Goal: Task Accomplishment & Management: Use online tool/utility

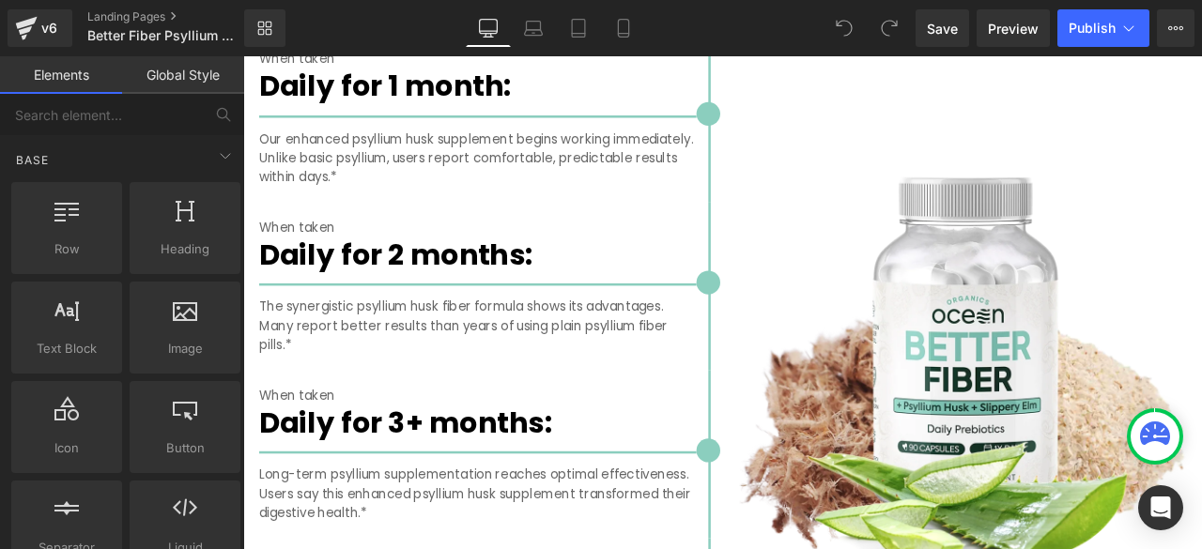
scroll to position [3756, 0]
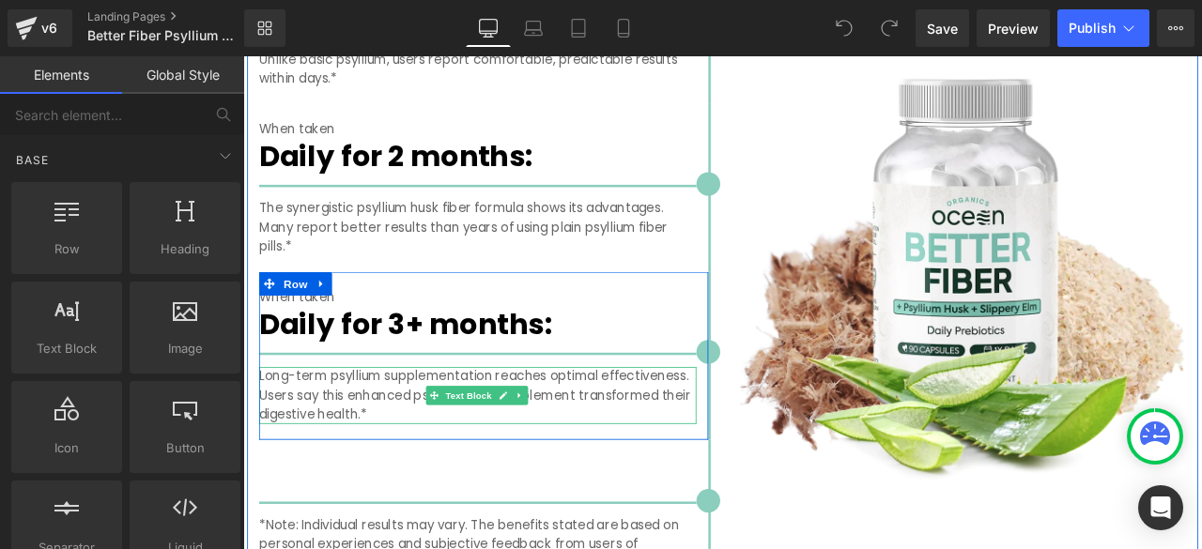
click at [400, 435] on p "Long-term psyllium supplementation reaches optimal effectiveness. Users say thi…" at bounding box center [521, 458] width 518 height 68
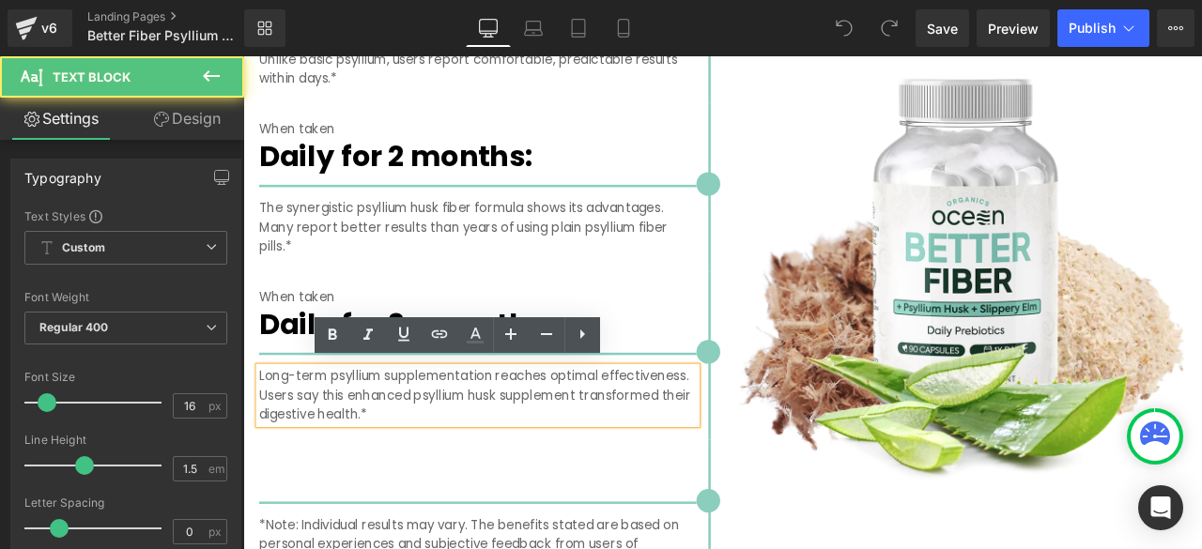
click at [404, 432] on p "Long-term psyllium supplementation reaches optimal effectiveness. Users say thi…" at bounding box center [521, 458] width 518 height 68
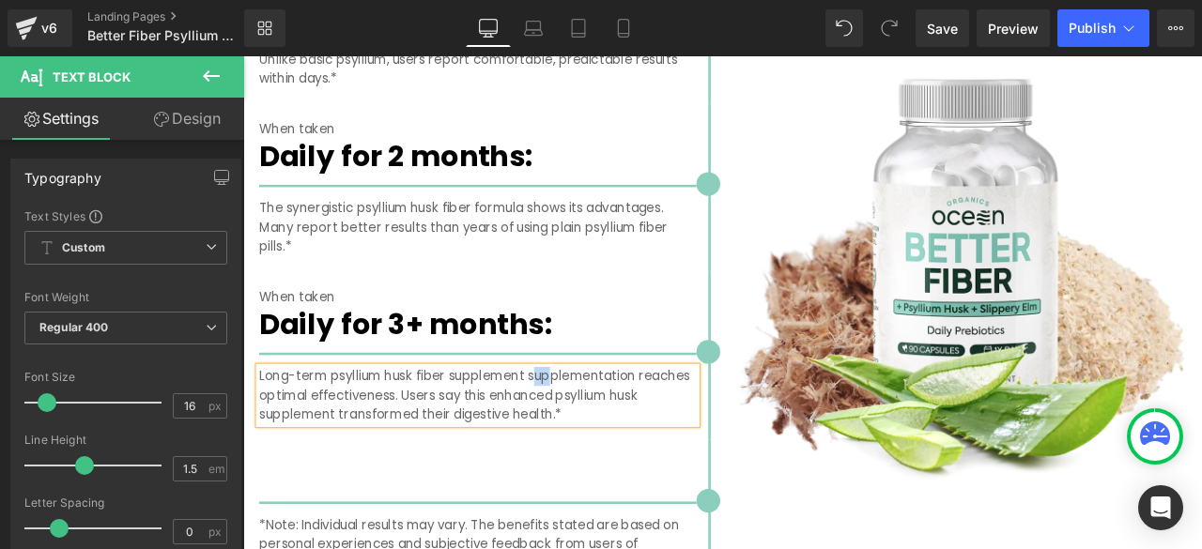
drag, startPoint x: 583, startPoint y: 429, endPoint x: 611, endPoint y: 429, distance: 28.2
click at [611, 429] on p "Long-term psyllium husk fiber supplement supplementation reaches optimal effect…" at bounding box center [521, 458] width 518 height 68
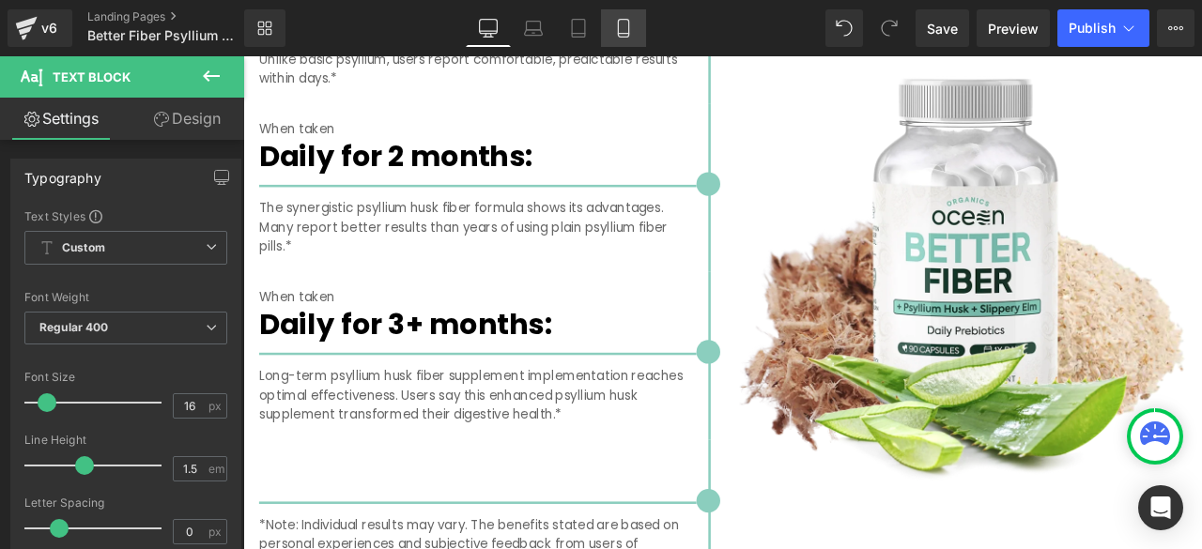
click at [624, 25] on icon at bounding box center [623, 28] width 19 height 19
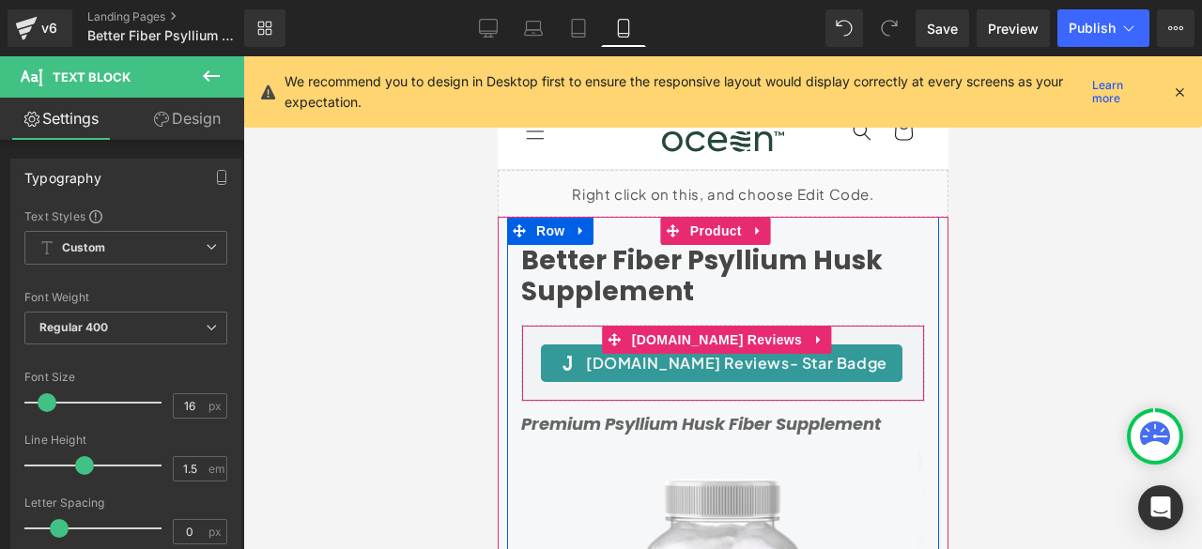
scroll to position [0, 0]
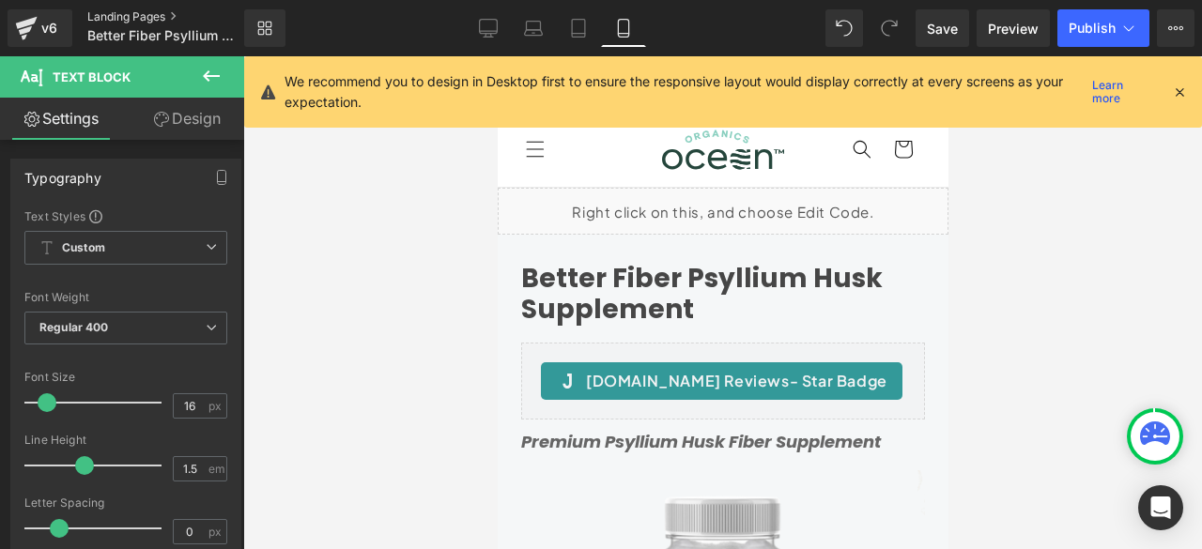
click at [100, 15] on link "Landing Pages" at bounding box center [181, 16] width 188 height 15
click at [945, 34] on span "Save" at bounding box center [942, 29] width 31 height 20
click at [146, 9] on link "Landing Pages" at bounding box center [181, 16] width 188 height 15
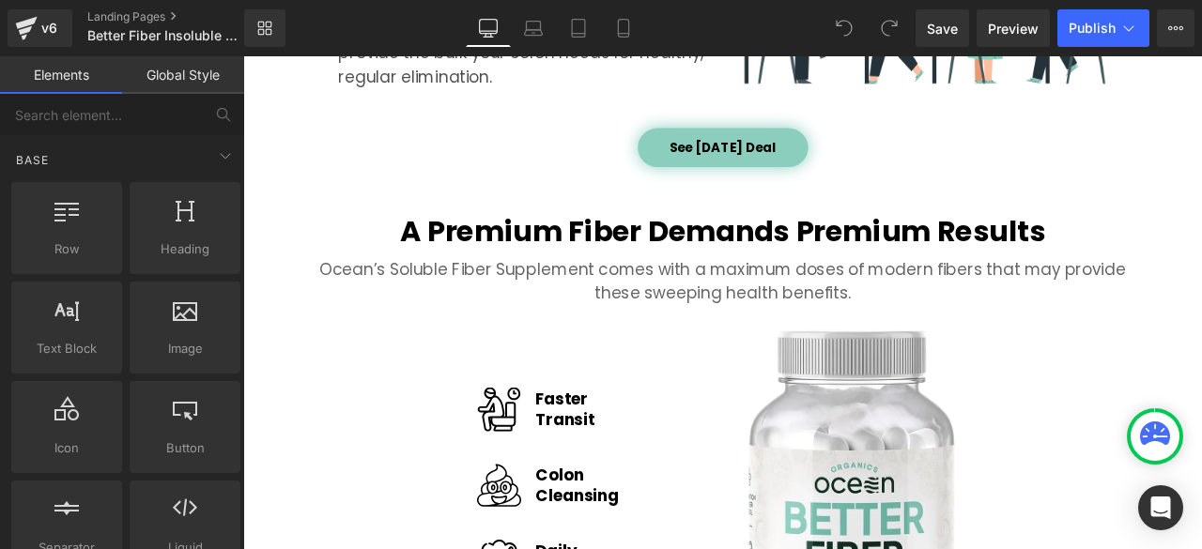
scroll to position [2348, 0]
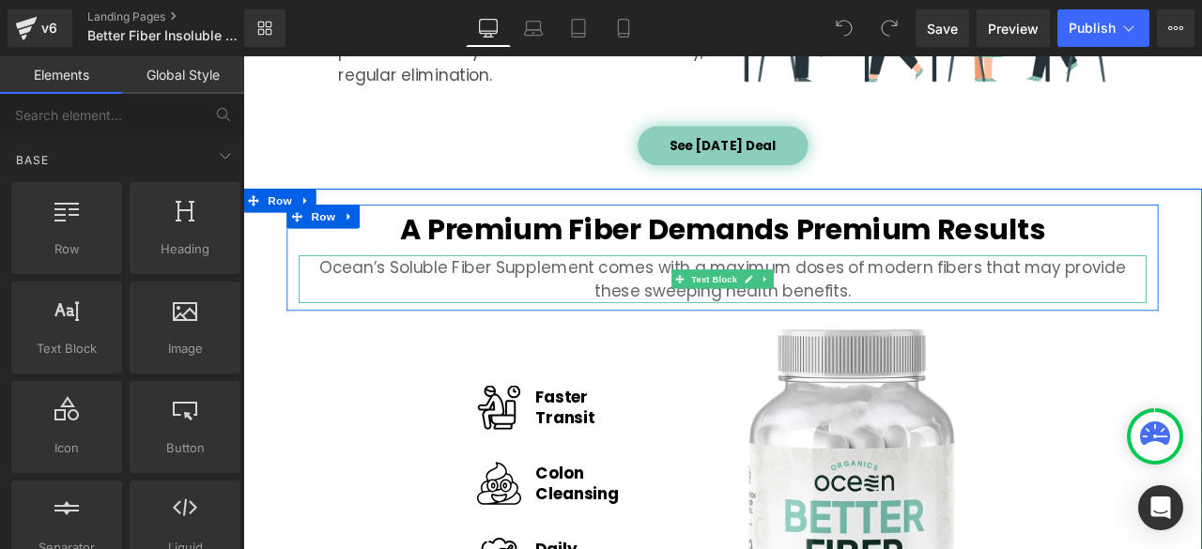
click at [401, 298] on p "Ocean’s Soluble Fiber Supplement comes with a maximum doses of modern fibers th…" at bounding box center [811, 321] width 1005 height 56
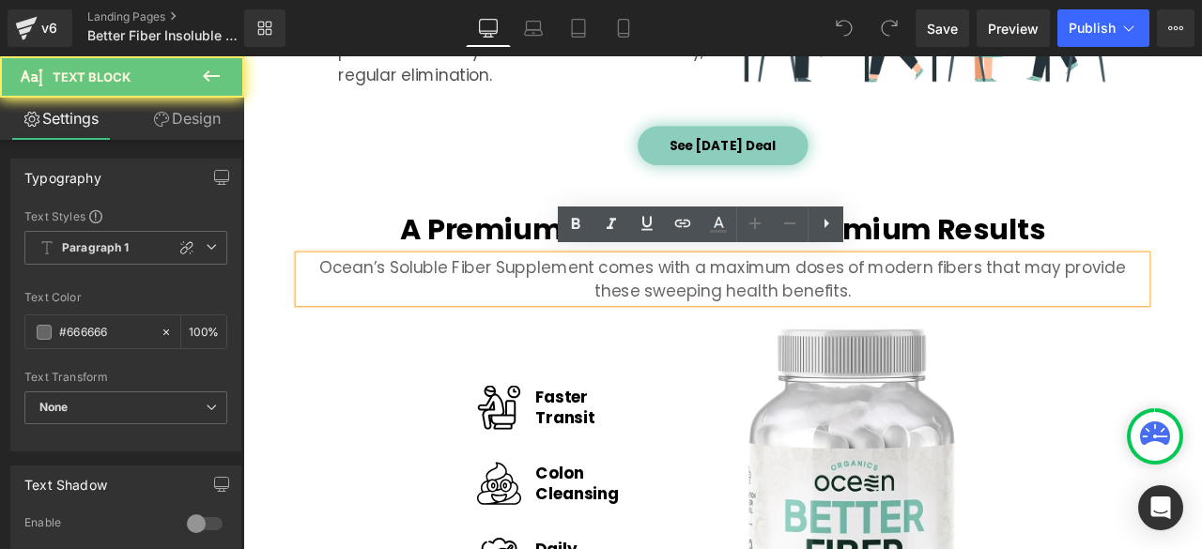
click at [399, 299] on p "Ocean’s Soluble Fiber Supplement comes with a maximum doses of modern fibers th…" at bounding box center [811, 321] width 1005 height 56
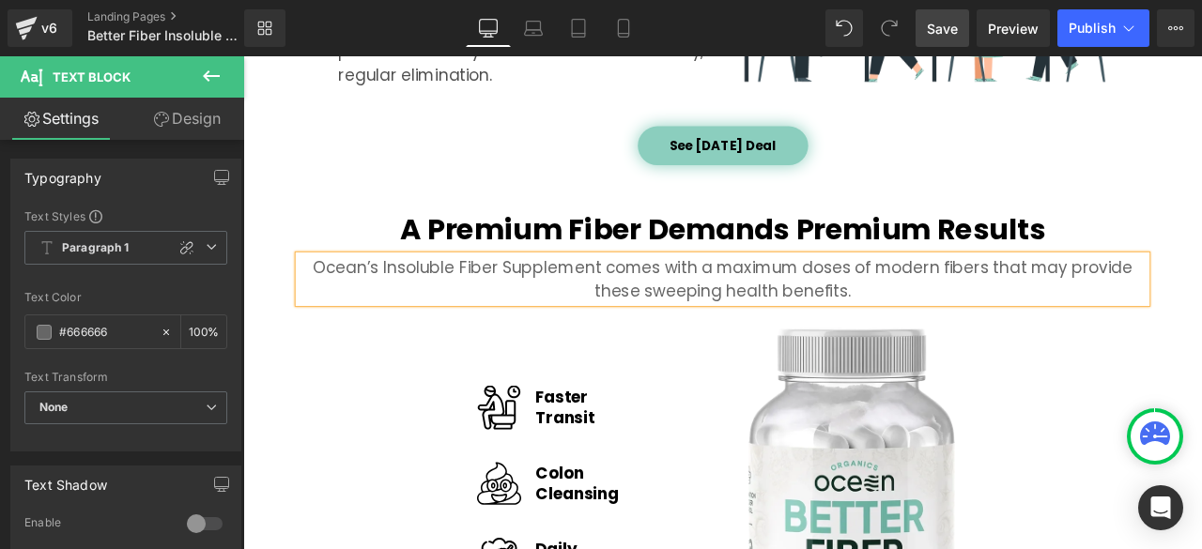
click at [948, 23] on span "Save" at bounding box center [942, 29] width 31 height 20
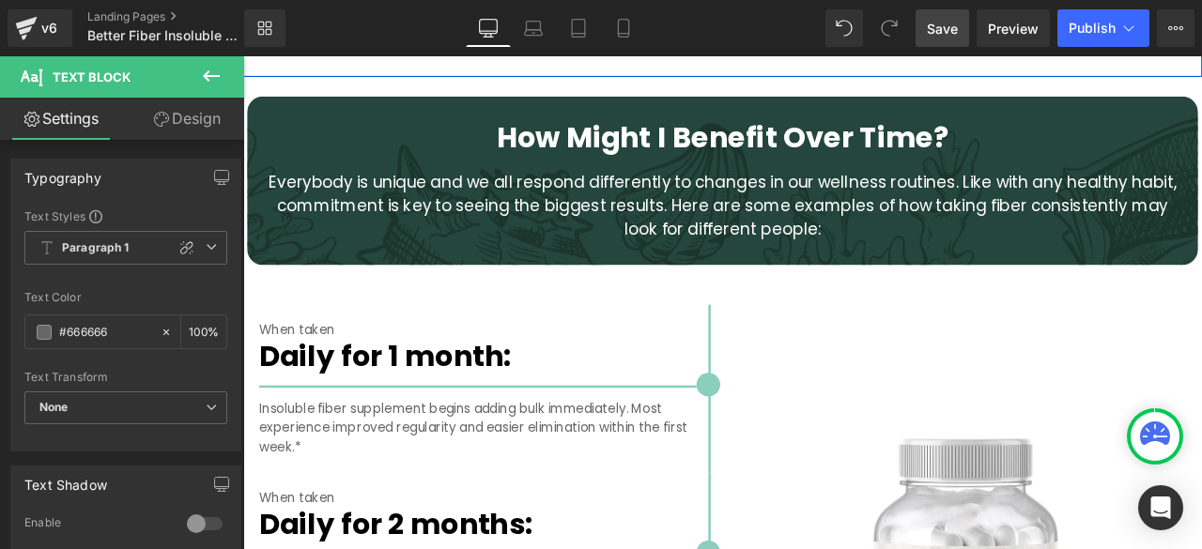
scroll to position [3287, 0]
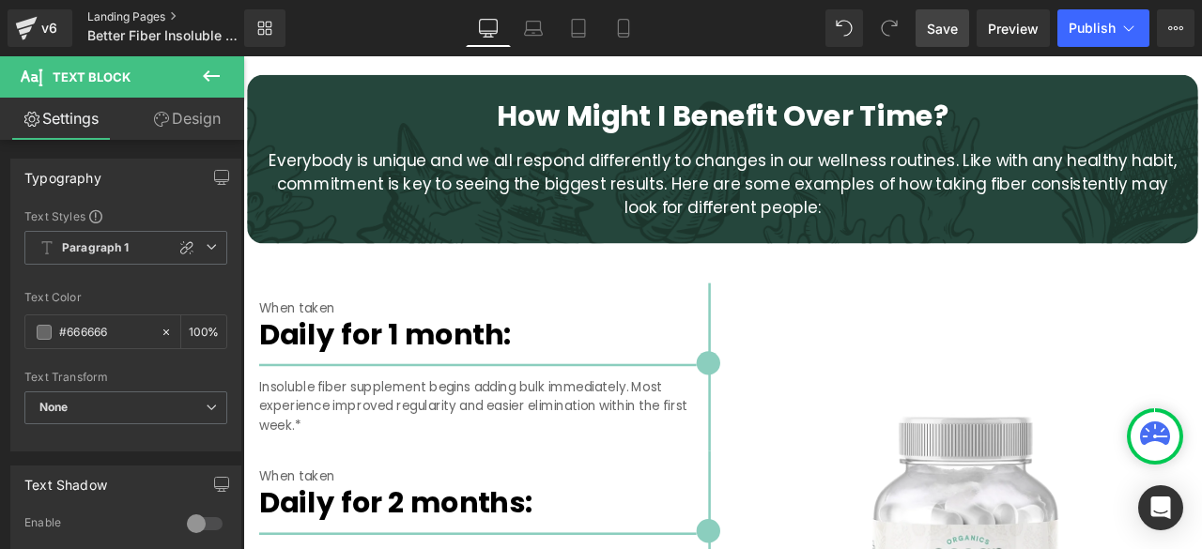
click at [150, 19] on link "Landing Pages" at bounding box center [181, 16] width 188 height 15
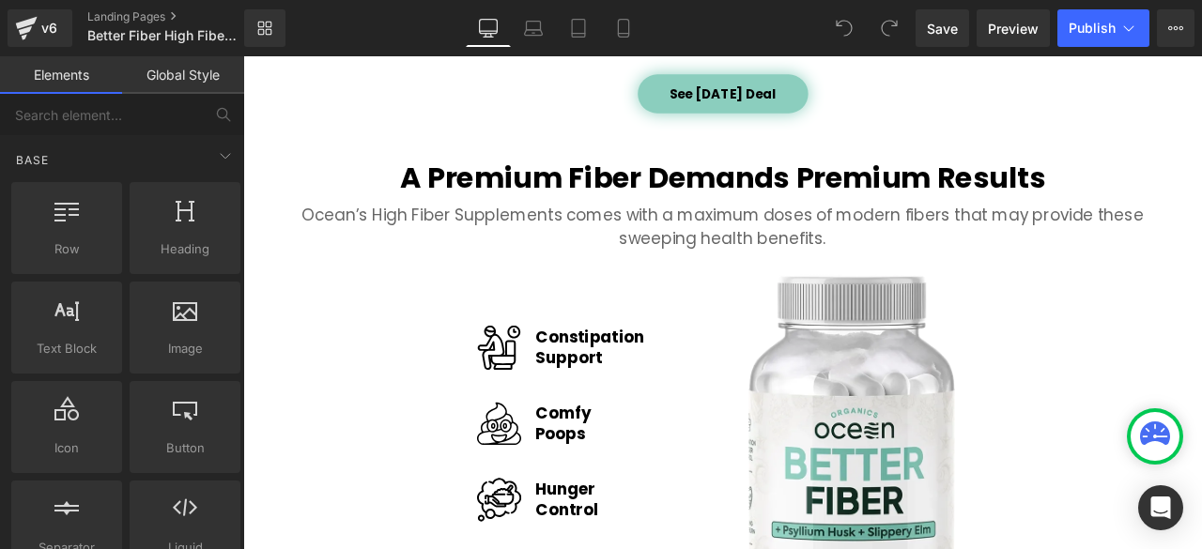
scroll to position [2191, 0]
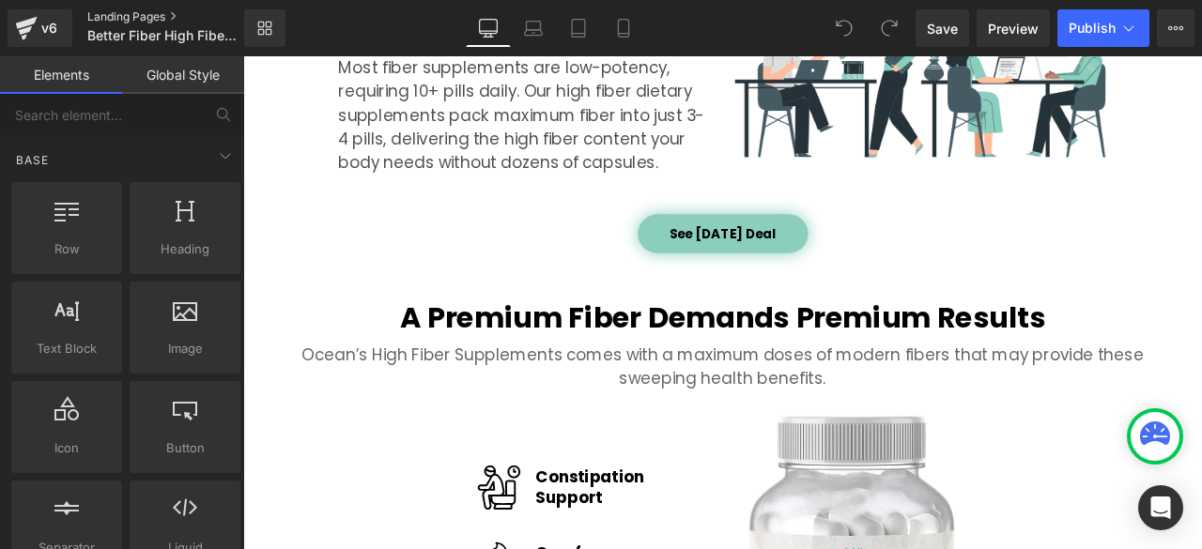
click at [158, 18] on link "Landing Pages" at bounding box center [181, 16] width 188 height 15
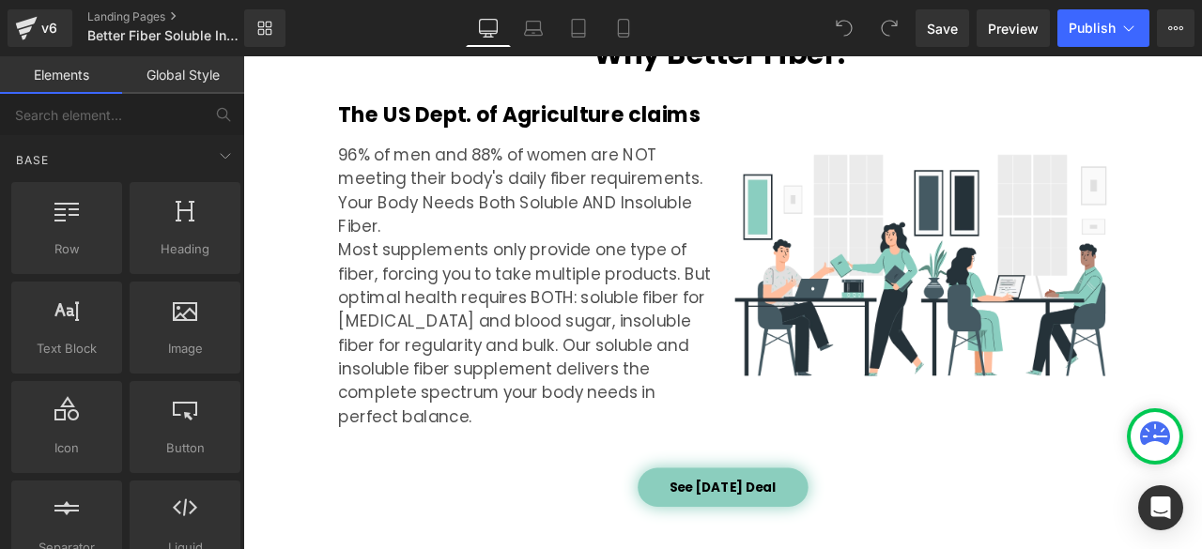
scroll to position [2034, 0]
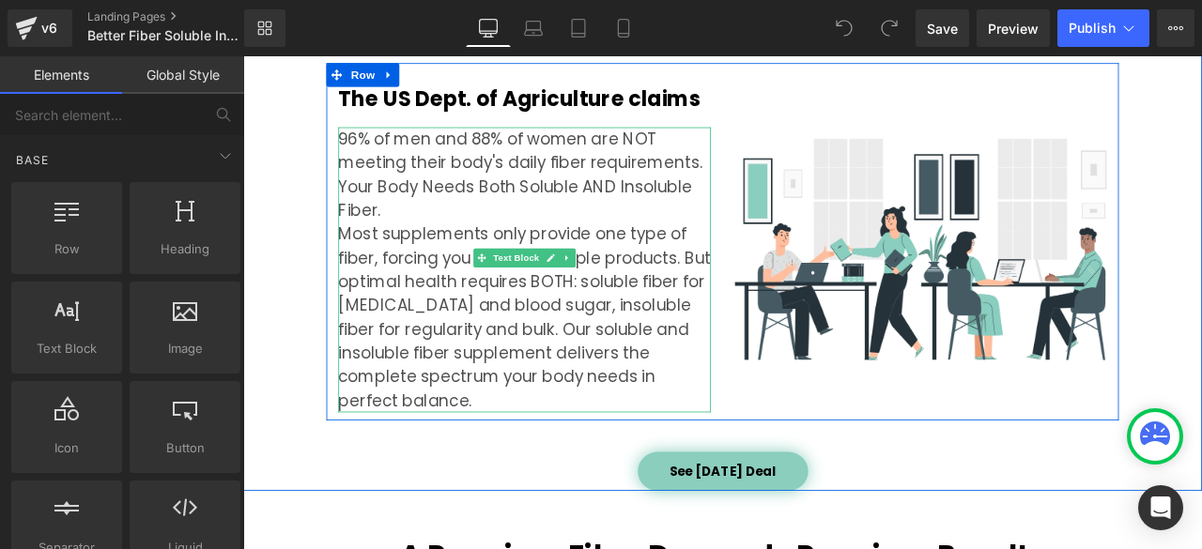
click at [391, 242] on p "96% of men and 88% of women are NOT meeting their body's daily fiber requiremen…" at bounding box center [576, 197] width 441 height 113
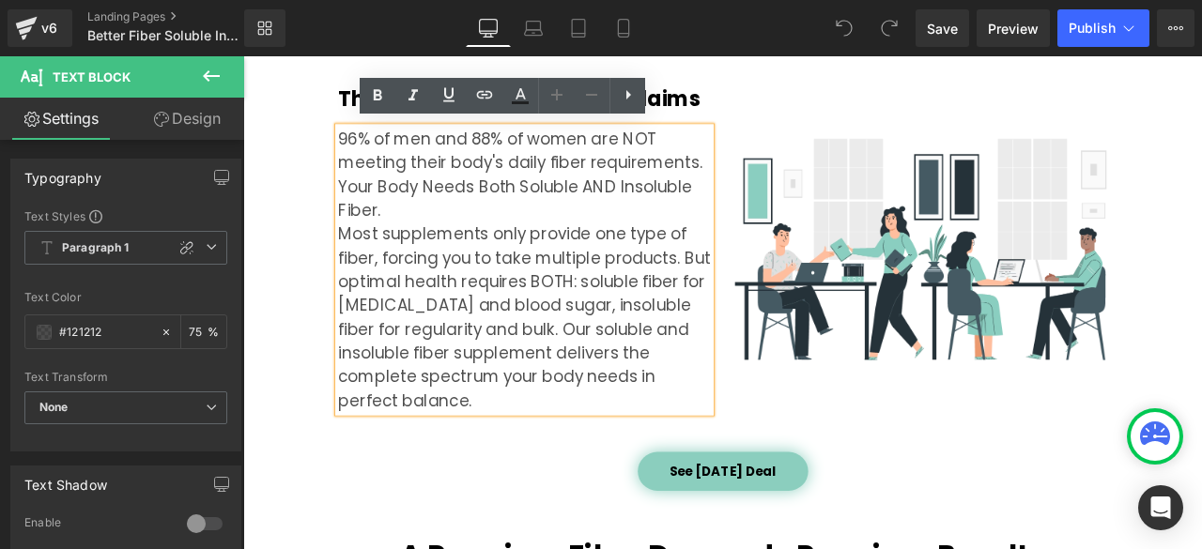
click at [395, 231] on p "96% of men and 88% of women are NOT meeting their body's daily fiber requiremen…" at bounding box center [576, 197] width 441 height 113
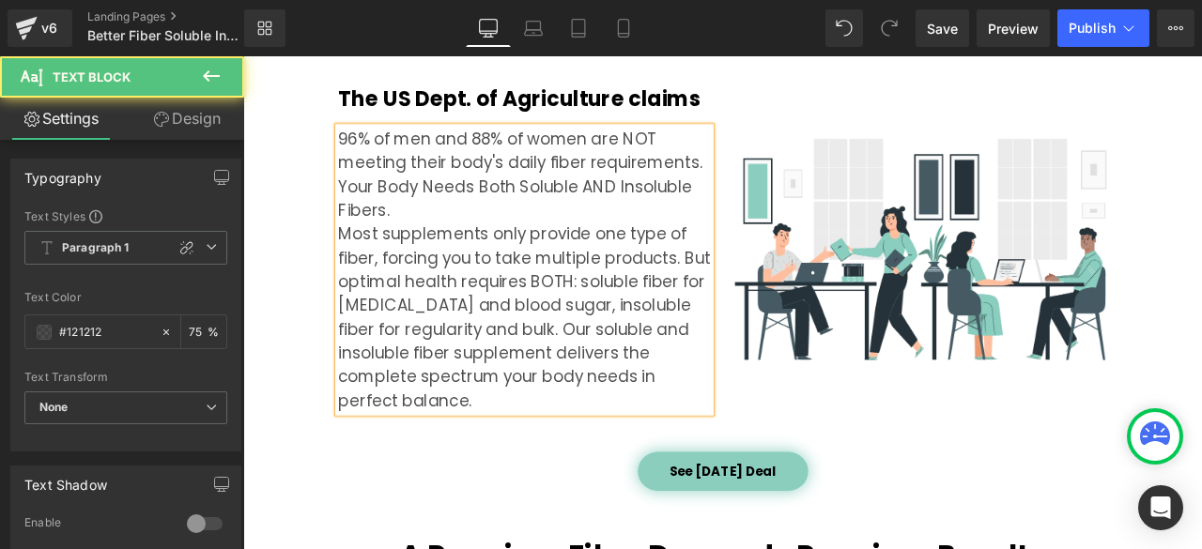
click at [357, 231] on p "96% of men and 88% of women are NOT meeting their body's daily fiber requiremen…" at bounding box center [576, 197] width 441 height 113
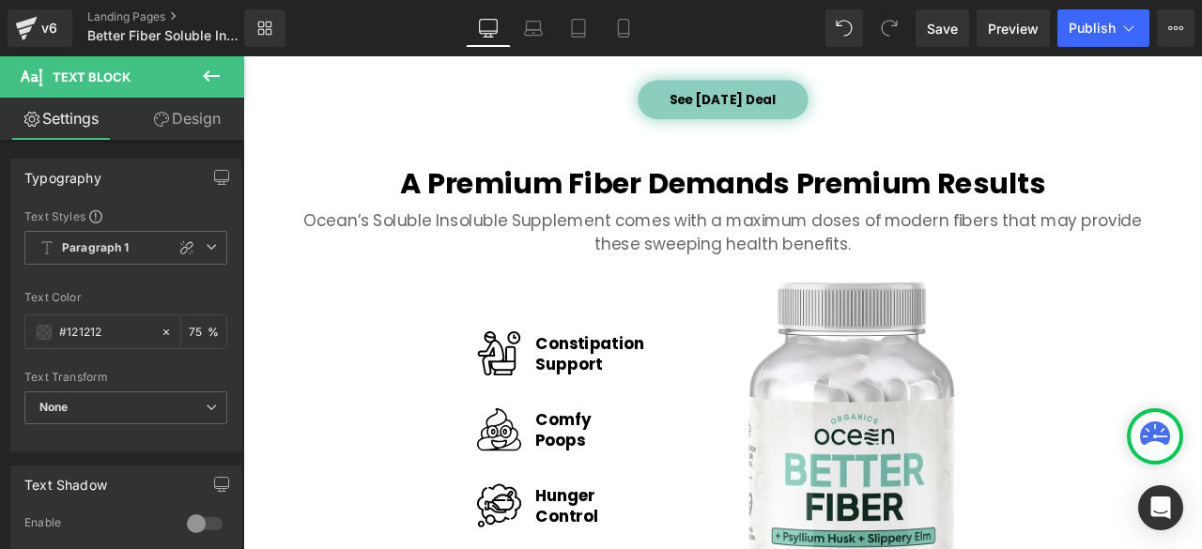
scroll to position [2504, 0]
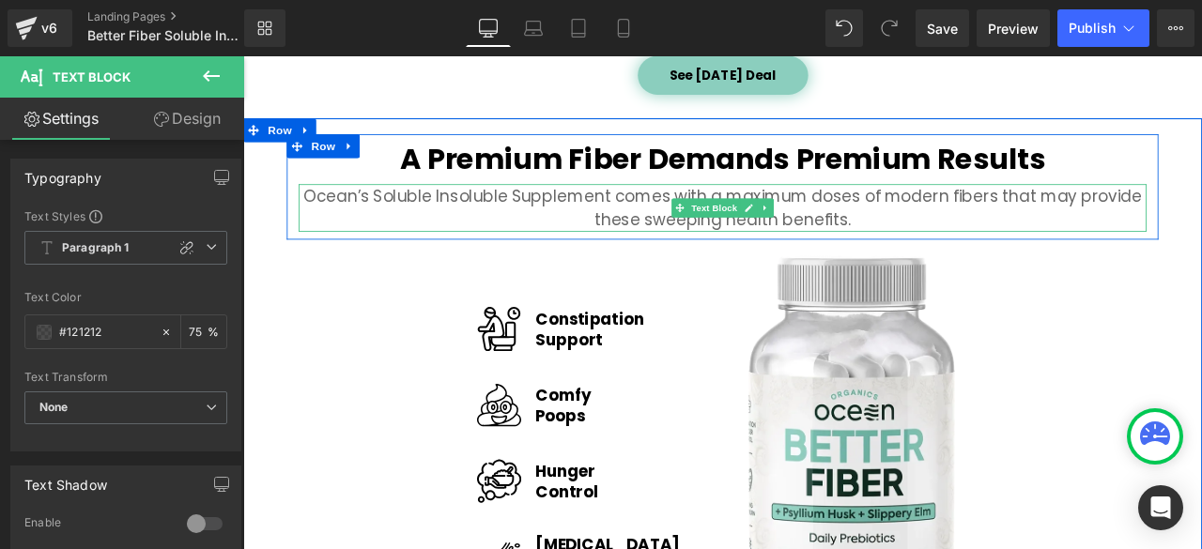
click at [558, 208] on p "Ocean’s Soluble Insoluble Supplement comes with a maximum doses of modern fiber…" at bounding box center [811, 236] width 1005 height 56
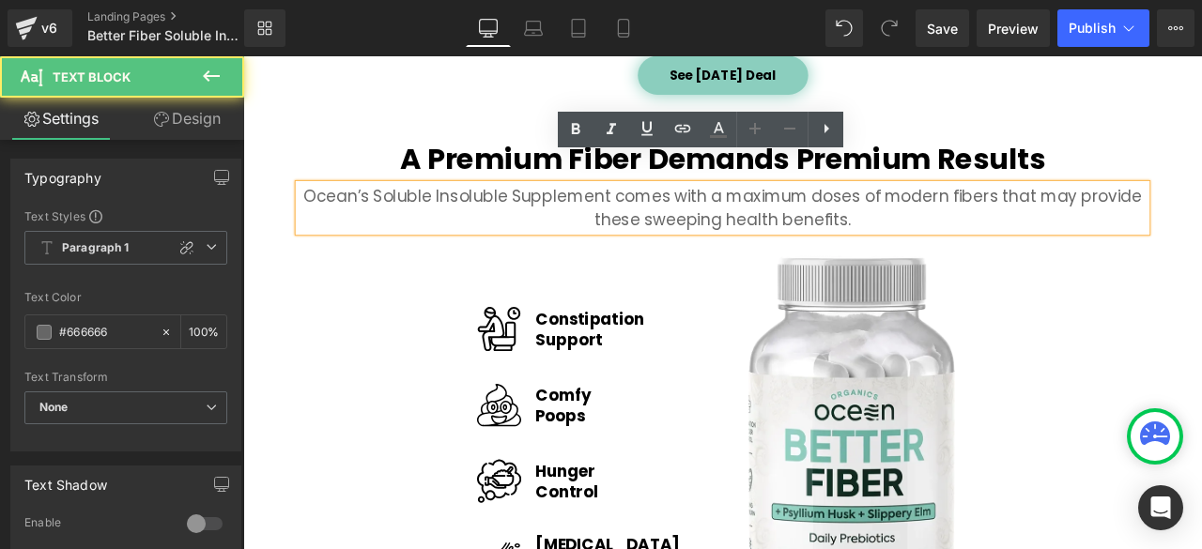
click at [560, 208] on p "Ocean’s Soluble Insoluble Supplement comes with a maximum doses of modern fiber…" at bounding box center [811, 236] width 1005 height 56
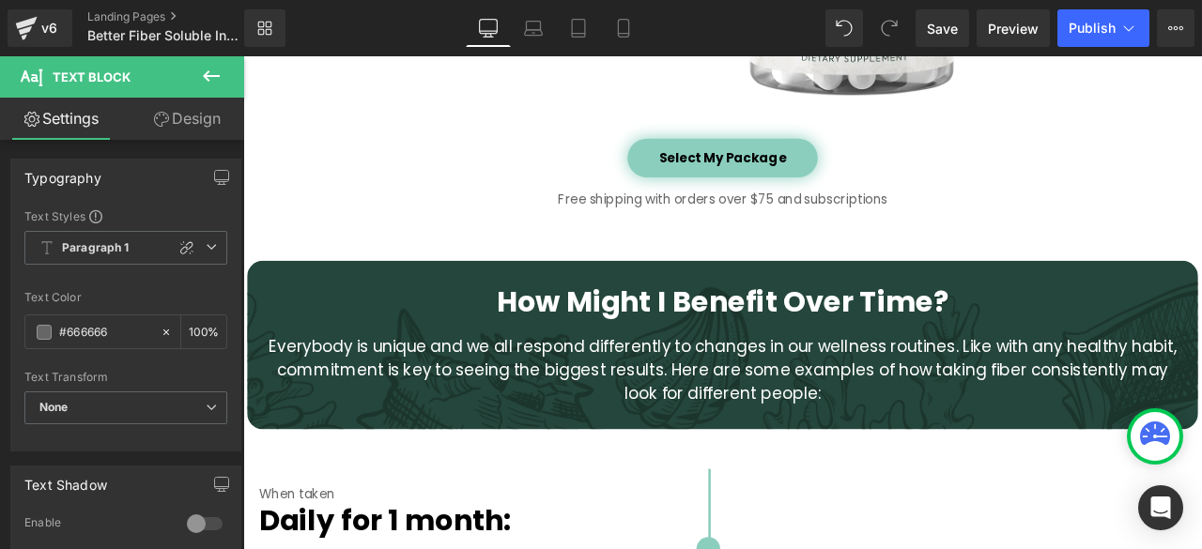
scroll to position [3287, 0]
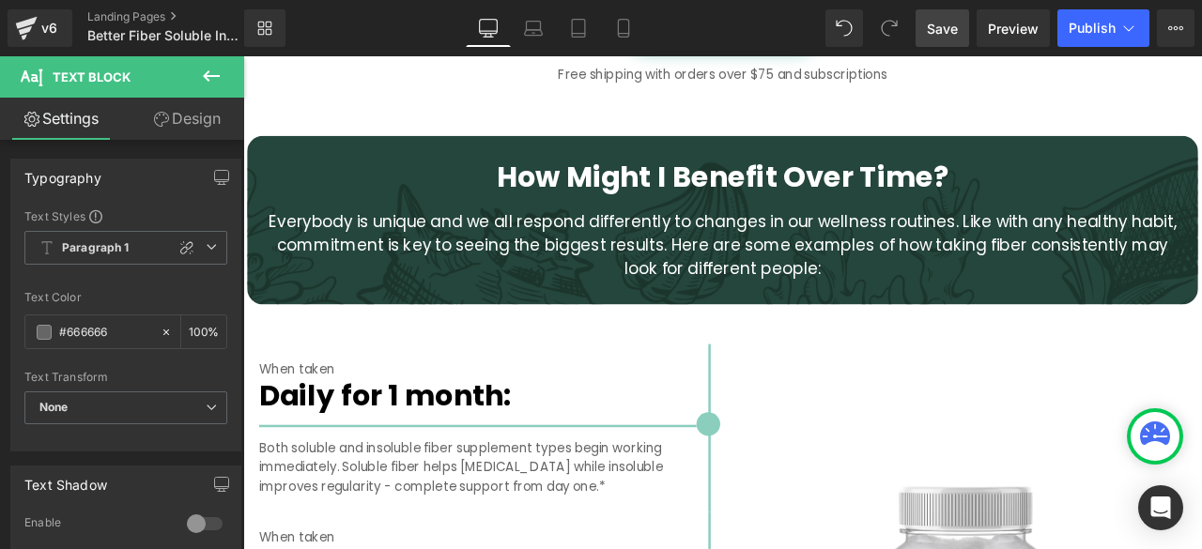
click at [936, 37] on span "Save" at bounding box center [942, 29] width 31 height 20
click at [148, 19] on link "Landing Pages" at bounding box center [181, 16] width 188 height 15
